Goal: Entertainment & Leisure: Consume media (video, audio)

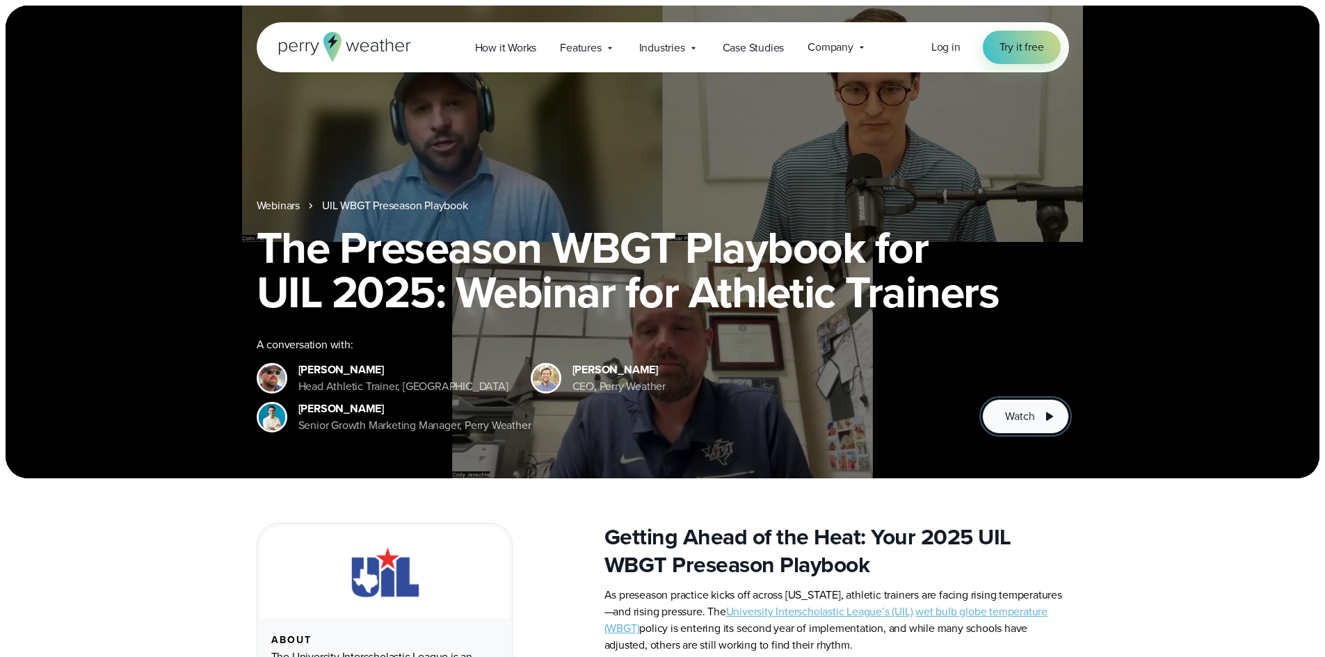
click at [1001, 416] on button "Watch" at bounding box center [1025, 416] width 86 height 35
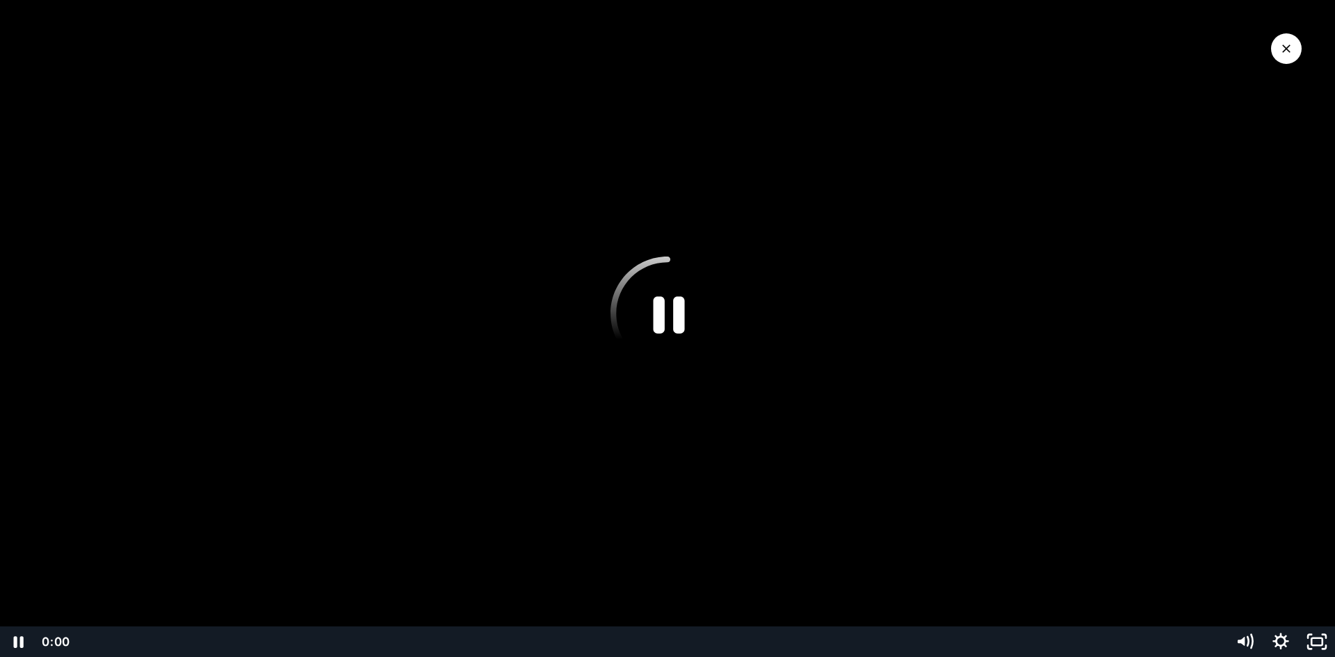
click at [656, 315] on icon "Pause" at bounding box center [668, 314] width 114 height 114
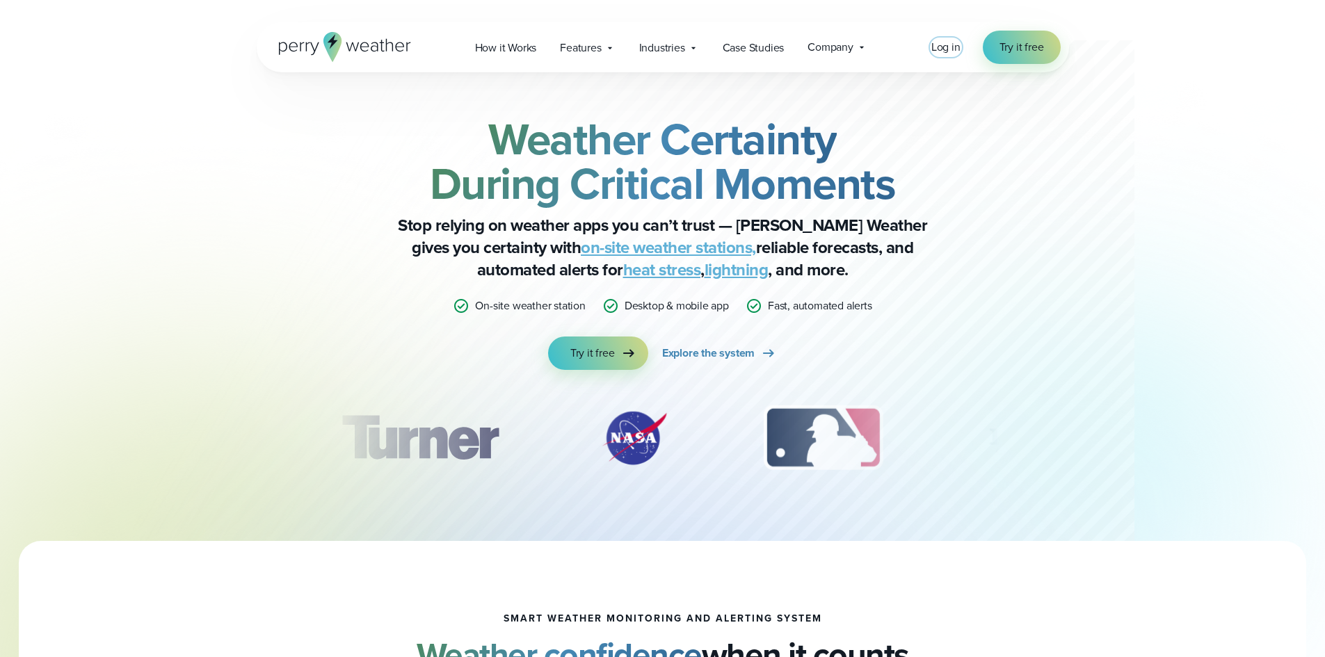
click at [946, 45] on span "Log in" at bounding box center [945, 47] width 29 height 16
